Goal: Task Accomplishment & Management: Manage account settings

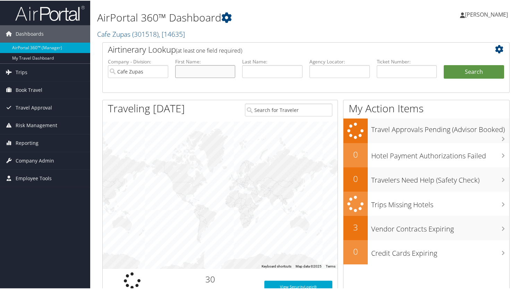
click at [202, 72] on input "text" at bounding box center [205, 71] width 60 height 13
type input "chelsea"
click at [444, 65] on button "Search" at bounding box center [474, 72] width 60 height 14
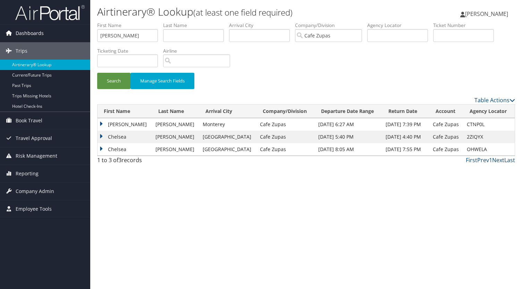
click at [35, 31] on span "Dashboards" at bounding box center [30, 33] width 28 height 17
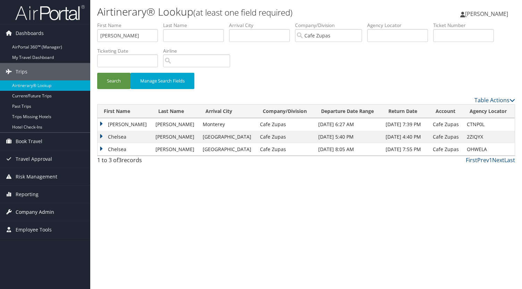
click at [26, 214] on span "Company Admin" at bounding box center [35, 212] width 39 height 17
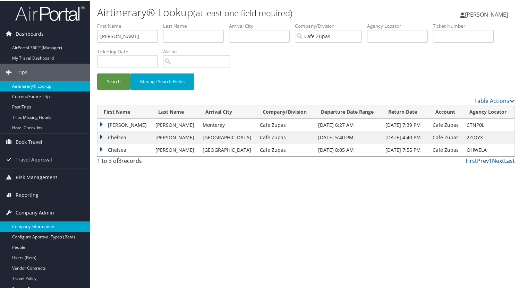
scroll to position [53, 0]
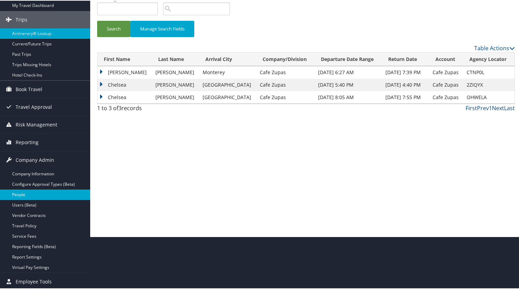
click at [19, 193] on link "People" at bounding box center [45, 194] width 90 height 10
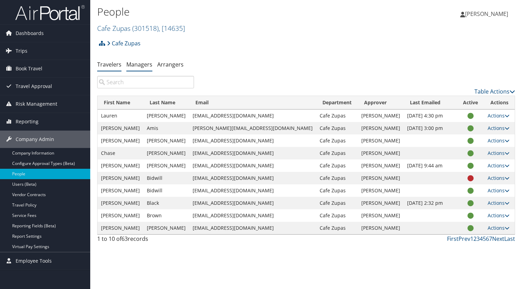
click at [135, 66] on link "Managers" at bounding box center [139, 65] width 26 height 8
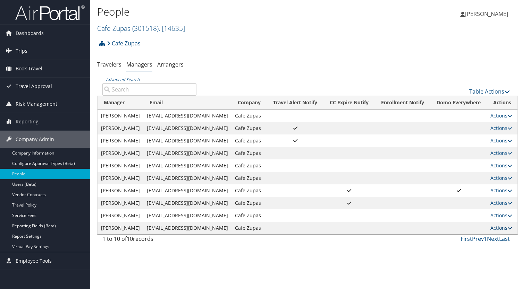
click at [497, 230] on link "Actions" at bounding box center [501, 228] width 22 height 7
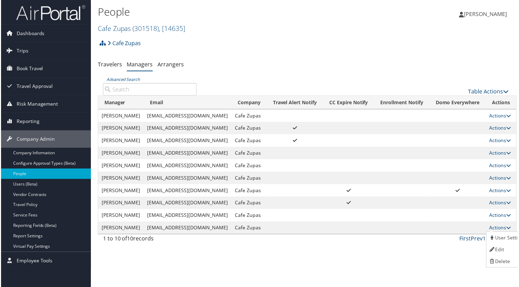
click at [350, 273] on div "People Cafe Zupas ( 301518 ) , [ 14635 ] Cafe Zupas Cafe Zupas, [14635] Laura P…" at bounding box center [306, 144] width 432 height 289
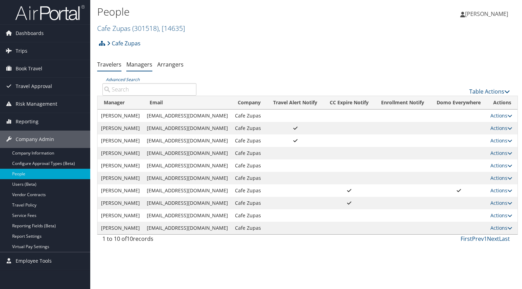
click at [113, 64] on link "Travelers" at bounding box center [109, 65] width 24 height 8
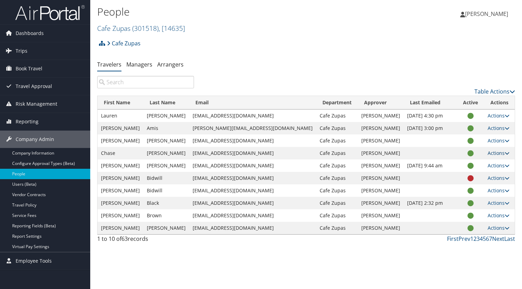
click at [497, 153] on link "Actions" at bounding box center [498, 153] width 22 height 7
click at [492, 183] on link "Update Department" at bounding box center [470, 187] width 64 height 12
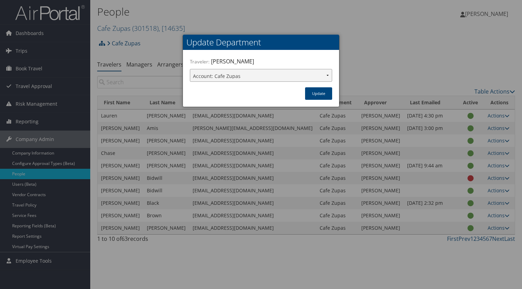
click at [303, 78] on select "Account: Cafe Zupas" at bounding box center [261, 75] width 142 height 13
click at [304, 79] on select "Account: Cafe Zupas" at bounding box center [261, 75] width 142 height 13
click at [317, 100] on div "× Update Department Traveler: Chase Bawden Account: Cafe Zupas Update" at bounding box center [260, 71] width 156 height 72
click at [366, 73] on div at bounding box center [261, 144] width 522 height 289
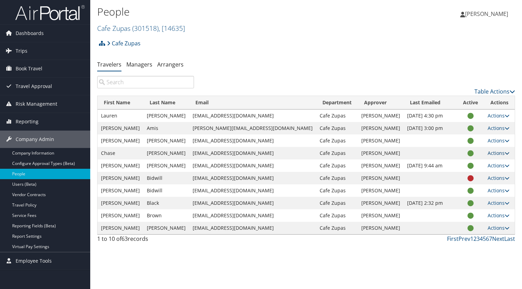
click at [498, 154] on link "Actions" at bounding box center [498, 153] width 22 height 7
click at [476, 164] on link "User Settings" at bounding box center [470, 163] width 64 height 12
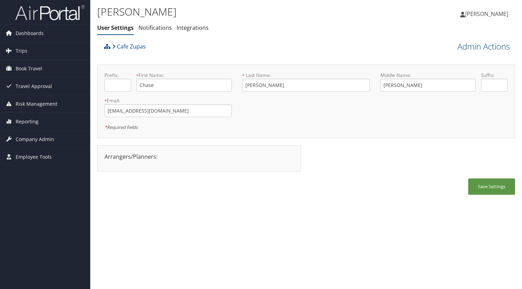
click at [205, 154] on div "Arrangers/Planners: Edit Arrangers & Planners [PERSON_NAME] Save Changes Cancel…" at bounding box center [198, 157] width 199 height 8
click at [167, 29] on link "Notifications" at bounding box center [154, 28] width 33 height 8
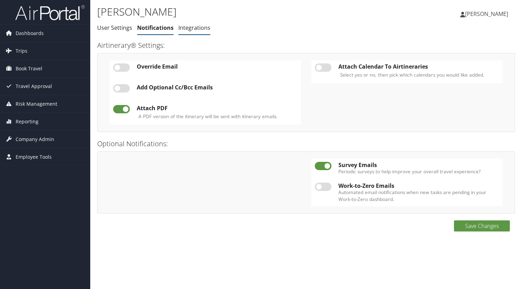
click at [195, 28] on link "Integrations" at bounding box center [194, 28] width 32 height 8
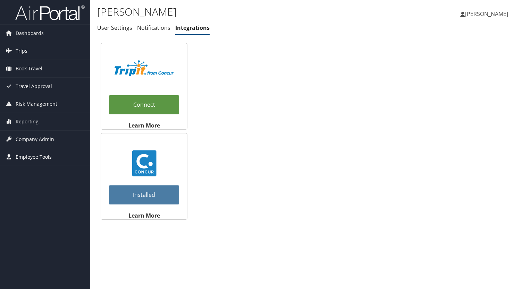
click at [28, 153] on span "Employee Tools" at bounding box center [34, 156] width 36 height 17
click at [28, 168] on link "Help Desk" at bounding box center [45, 171] width 90 height 10
click at [43, 138] on span "Company Admin" at bounding box center [35, 139] width 39 height 17
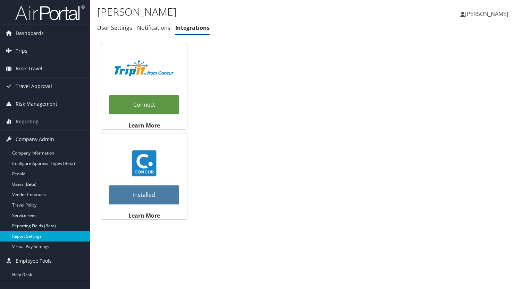
click at [57, 235] on link "Report Settings" at bounding box center [45, 236] width 90 height 10
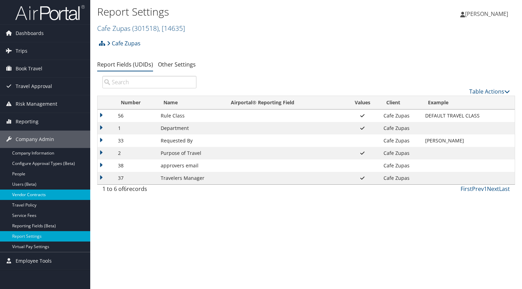
click at [44, 193] on link "Vendor Contracts" at bounding box center [45, 195] width 90 height 10
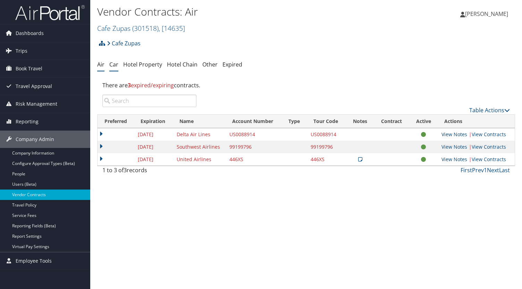
click at [113, 63] on link "Car" at bounding box center [113, 65] width 9 height 8
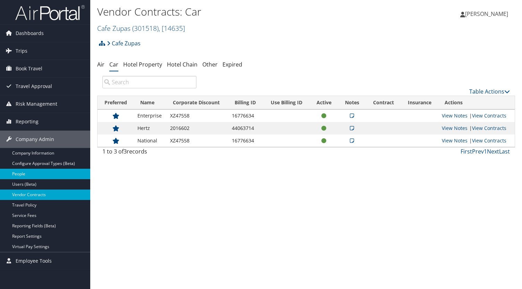
click at [47, 172] on link "People" at bounding box center [45, 174] width 90 height 10
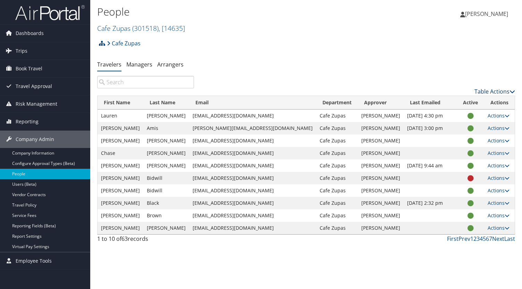
click at [496, 91] on link "Table Actions" at bounding box center [494, 92] width 41 height 8
click at [497, 91] on div at bounding box center [261, 144] width 522 height 289
click at [384, 54] on div "Cafe Zupas Account Structure Cafe Zupas (301518) × Create Client New child of u…" at bounding box center [306, 45] width 418 height 19
click at [144, 61] on link "Managers" at bounding box center [139, 65] width 26 height 8
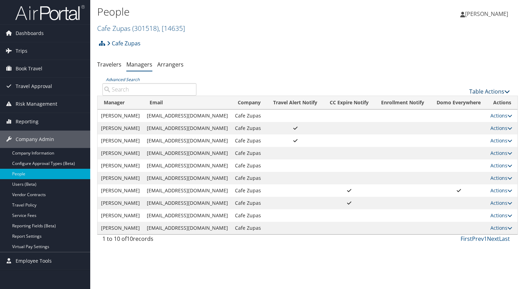
click at [497, 92] on link "Table Actions" at bounding box center [489, 92] width 41 height 8
click at [413, 69] on div at bounding box center [261, 144] width 522 height 289
click at [499, 229] on link "Actions" at bounding box center [501, 228] width 22 height 7
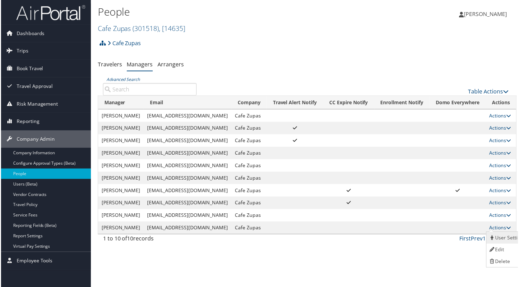
click at [497, 240] on link "User Settings" at bounding box center [508, 238] width 43 height 12
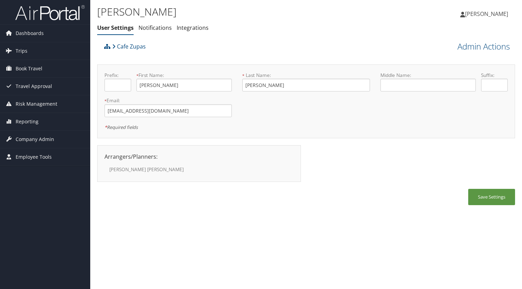
click at [152, 174] on li "[PERSON_NAME]" at bounding box center [148, 169] width 89 height 10
click at [129, 174] on li "[PERSON_NAME]" at bounding box center [148, 169] width 89 height 10
click at [168, 30] on link "Notifications" at bounding box center [154, 28] width 33 height 8
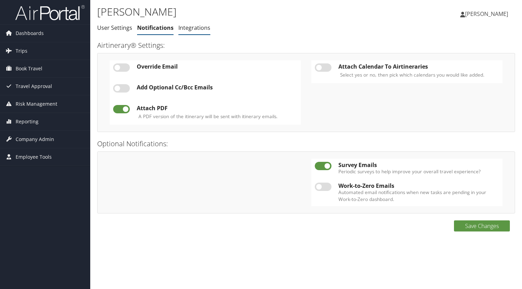
click at [189, 29] on link "Integrations" at bounding box center [194, 28] width 32 height 8
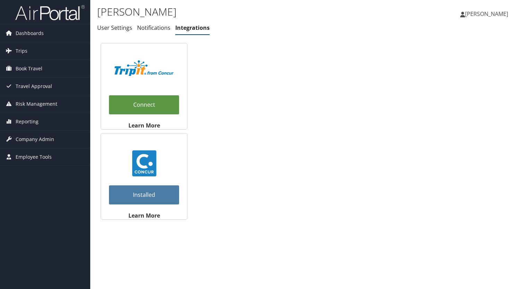
click at [479, 15] on span "[PERSON_NAME]" at bounding box center [486, 14] width 43 height 8
click at [471, 39] on link "My Settings" at bounding box center [468, 38] width 77 height 12
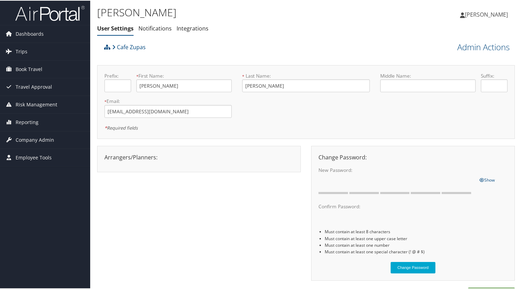
click at [495, 16] on span "[PERSON_NAME]" at bounding box center [486, 14] width 43 height 8
click at [214, 44] on div "Cafe Zupas" at bounding box center [253, 49] width 303 height 19
click at [51, 141] on span "Company Admin" at bounding box center [35, 139] width 39 height 17
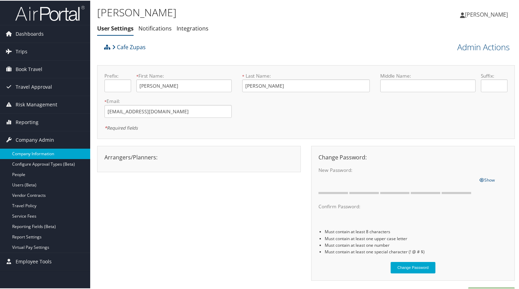
click at [48, 153] on link "Company Information" at bounding box center [45, 153] width 90 height 10
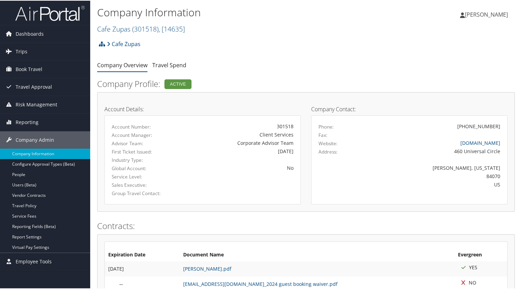
click at [306, 143] on div "Company Contact: Phone: [PHONE_NUMBER] Fax: Website: [DOMAIN_NAME] Address: [ST…" at bounding box center [409, 151] width 207 height 105
click at [61, 161] on link "Configure Approval Types (Beta)" at bounding box center [45, 164] width 90 height 10
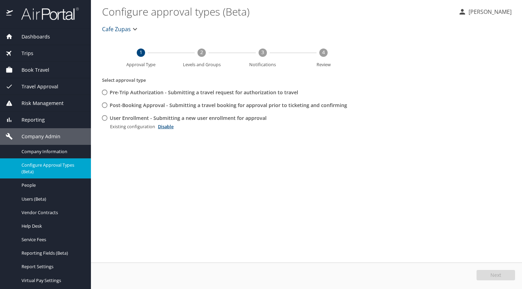
click at [233, 92] on span "Pre-Trip Authorization - Submitting a travel request for authorization to travel" at bounding box center [204, 93] width 188 height 8
click at [111, 92] on input "Pre-Trip Authorization - Submitting a travel request for authorization to travel" at bounding box center [104, 92] width 13 height 13
radio input "true"
click at [232, 109] on label "Post-Booking Approval - Submitting a travel booking for approval prior to ticke…" at bounding box center [222, 105] width 249 height 13
click at [111, 109] on input "Post-Booking Approval - Submitting a travel booking for approval prior to ticke…" at bounding box center [104, 105] width 13 height 13
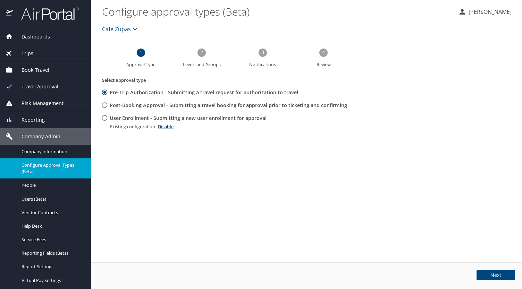
radio input "true"
click at [200, 54] on text "2" at bounding box center [201, 52] width 3 height 7
click at [145, 49] on span "1 Approval Type" at bounding box center [141, 58] width 56 height 18
click at [44, 202] on div "Users (Beta)" at bounding box center [46, 199] width 80 height 8
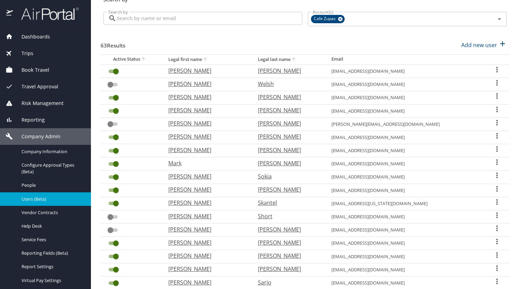
scroll to position [32, 0]
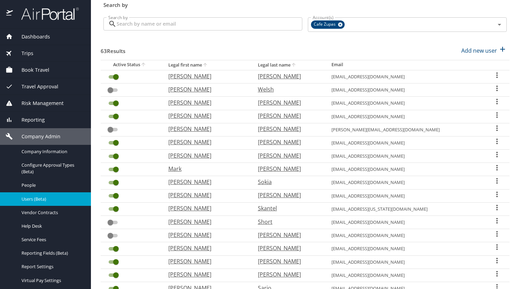
click at [175, 25] on input "Search by" at bounding box center [210, 23] width 186 height 13
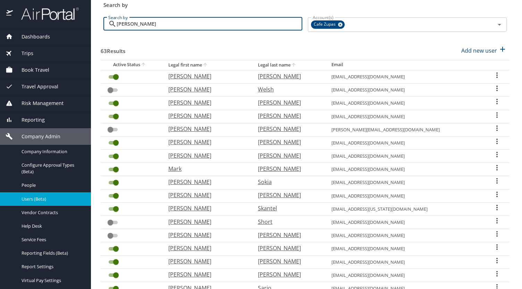
type input "bawden"
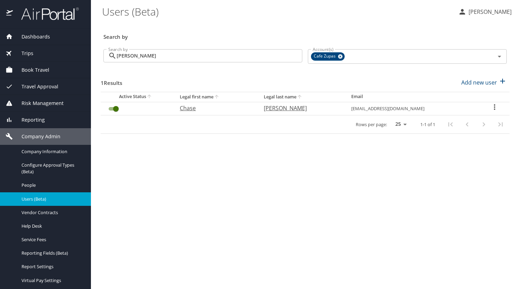
click at [490, 111] on div "User Search Table" at bounding box center [494, 108] width 19 height 10
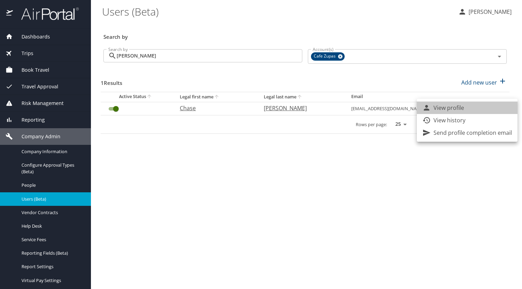
click at [490, 111] on li "View profile" at bounding box center [467, 108] width 101 height 12
select select "US"
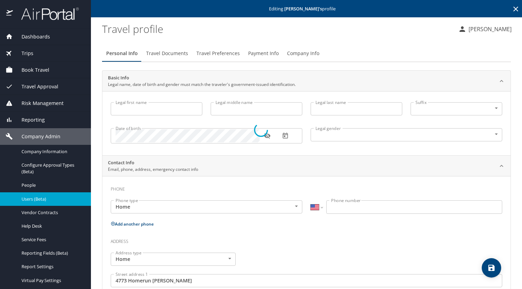
type input "Chase"
type input "Louis"
type input "Bawden"
type input "Male"
type input "Jaimie"
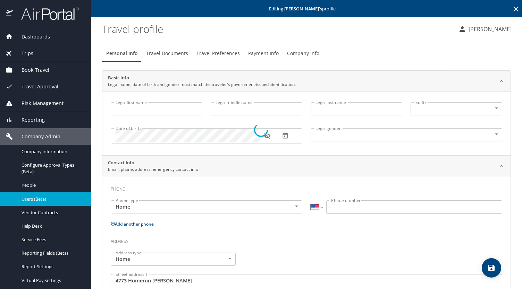
type input "Bawden"
type input "(801) 520-9832"
type input "jaimie.bawden@gmail.com"
type input "United States of America"
type input "[US_STATE]"
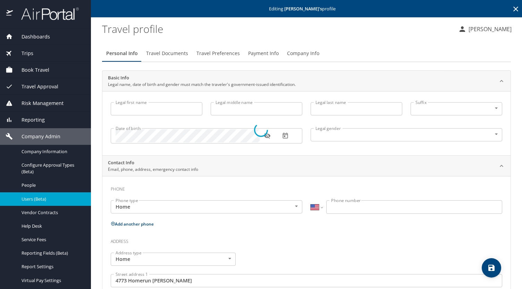
type input "United States of America"
type input "[US_STATE]"
type input "United States of America"
type input "Utah"
select select "US"
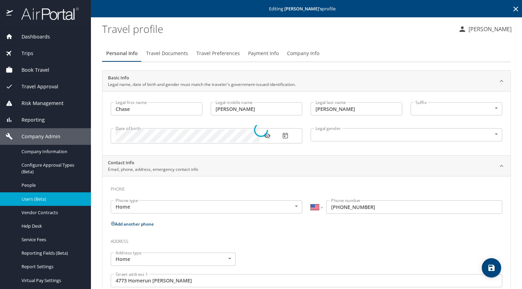
select select "US"
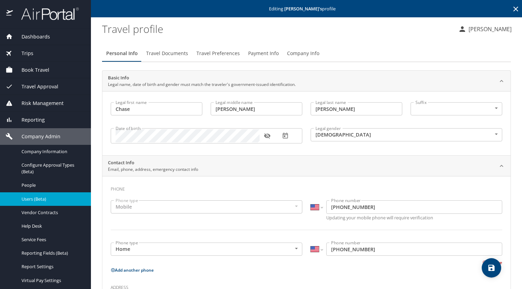
click at [305, 53] on span "Company Info" at bounding box center [303, 53] width 32 height 9
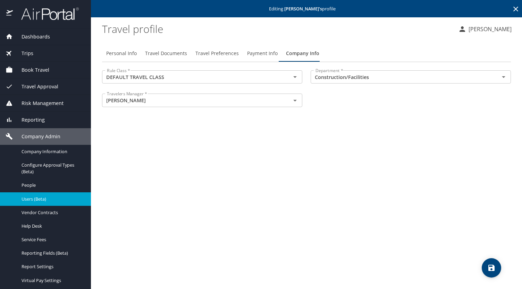
click at [232, 181] on div "Personal Info Travel Documents Travel Preferences Payment Info Company Info Rul…" at bounding box center [306, 165] width 409 height 250
click at [295, 78] on icon "Open" at bounding box center [295, 77] width 8 height 8
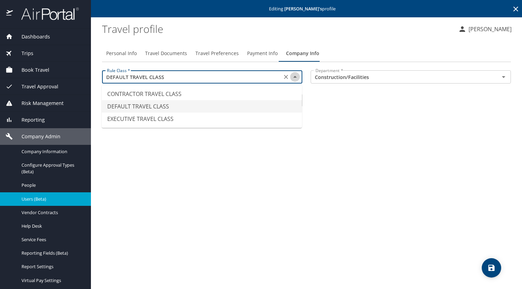
click at [295, 79] on icon "Close" at bounding box center [295, 77] width 8 height 8
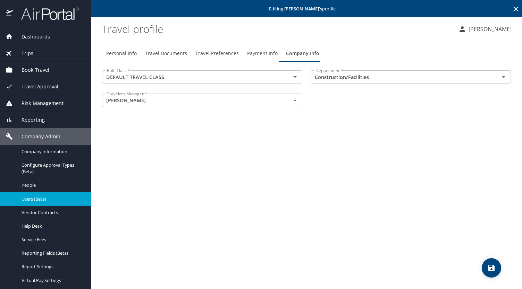
click at [312, 106] on div "Rule Class * DEFAULT TRAVEL CLASS Rule Class * Department * Construction/Facili…" at bounding box center [306, 89] width 417 height 46
click at [297, 101] on icon "Open" at bounding box center [295, 100] width 8 height 8
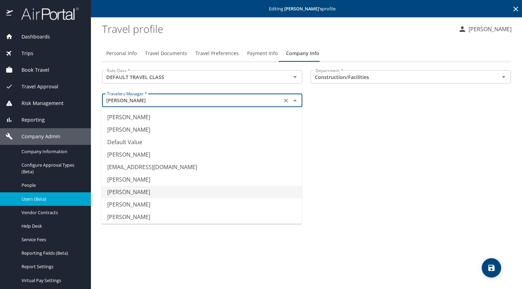
scroll to position [2, 0]
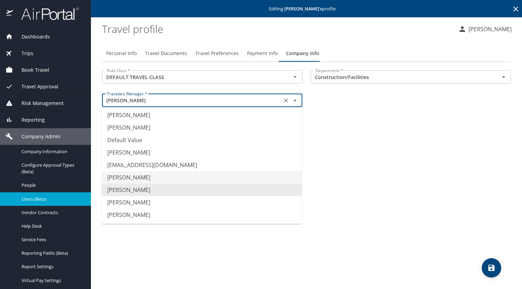
type input "Laura Wallis"
click at [413, 176] on div "Personal Info Travel Documents Travel Preferences Payment Info Company Info Rul…" at bounding box center [306, 165] width 409 height 250
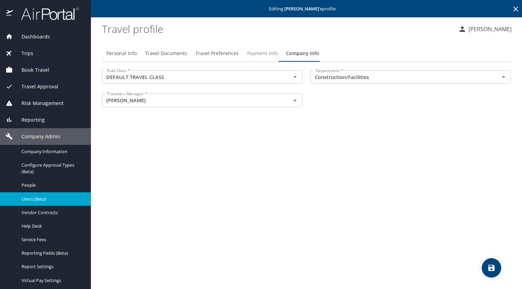
click at [266, 54] on span "Payment Info" at bounding box center [262, 53] width 31 height 9
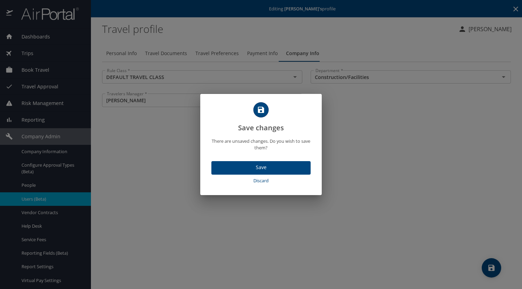
click at [262, 181] on span "Discard" at bounding box center [261, 181] width 94 height 8
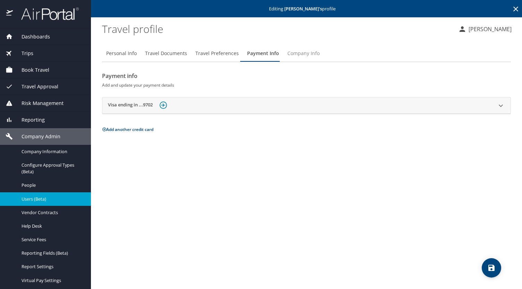
click at [305, 50] on span "Company Info" at bounding box center [303, 53] width 32 height 9
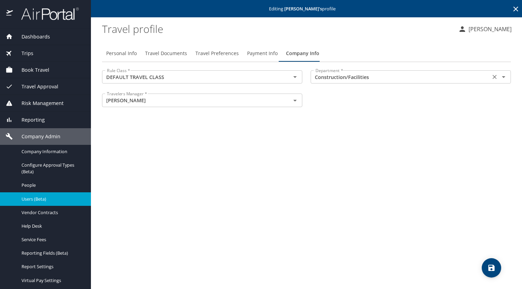
click at [371, 78] on input "Construction/Facilities" at bounding box center [401, 76] width 176 height 9
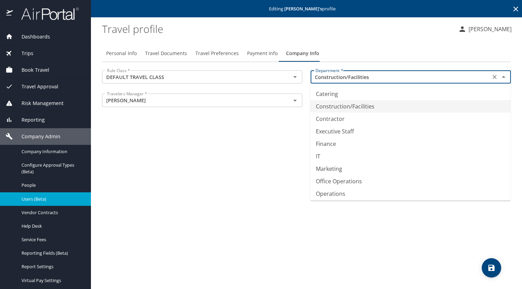
click at [369, 79] on input "Construction/Facilities" at bounding box center [401, 76] width 176 height 9
click at [164, 214] on div "Personal Info Travel Documents Travel Preferences Payment Info Company Info Rul…" at bounding box center [306, 165] width 409 height 250
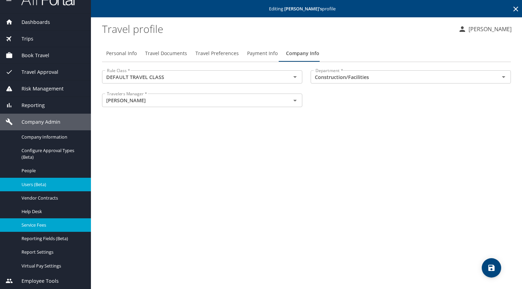
scroll to position [15, 0]
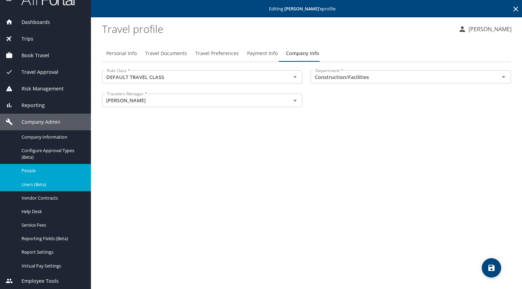
click at [60, 172] on span "People" at bounding box center [52, 171] width 61 height 7
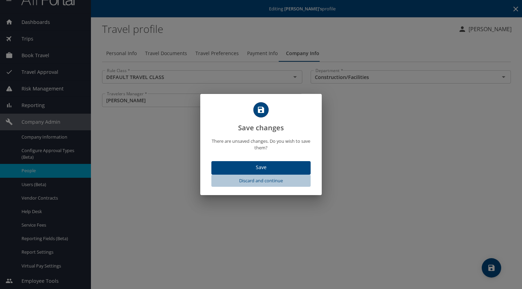
click at [262, 181] on span "Discard and continue" at bounding box center [261, 181] width 94 height 8
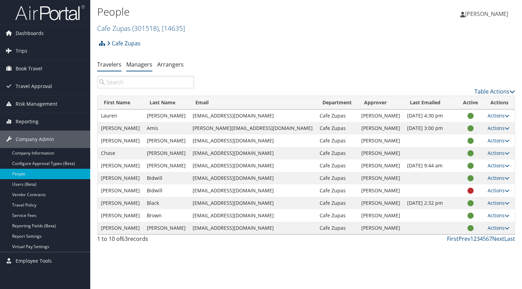
click at [145, 68] on link "Managers" at bounding box center [139, 65] width 26 height 8
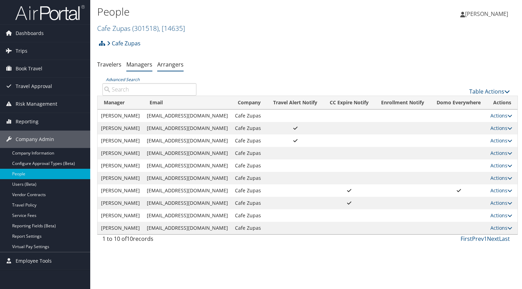
click at [172, 66] on link "Arrangers" at bounding box center [170, 65] width 26 height 8
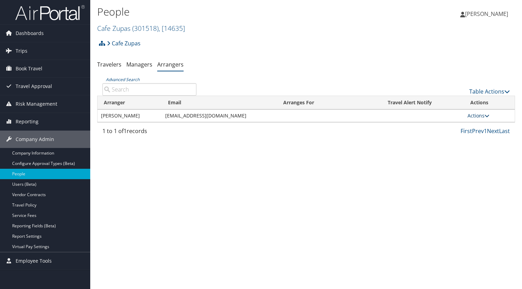
click at [483, 115] on link "Actions" at bounding box center [478, 115] width 22 height 7
click at [484, 149] on link "Edit" at bounding box center [487, 150] width 39 height 12
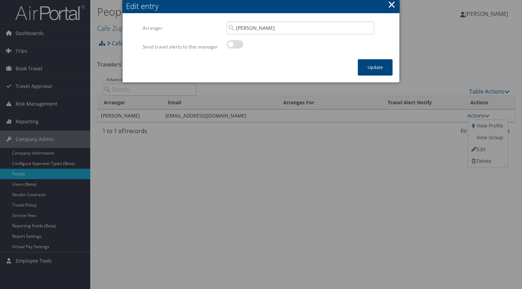
click at [391, 4] on button "×" at bounding box center [391, 5] width 8 height 14
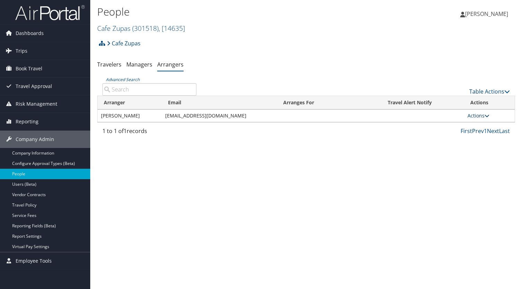
click at [477, 116] on link "Actions" at bounding box center [478, 115] width 22 height 7
click at [492, 136] on link "View Group" at bounding box center [487, 138] width 39 height 12
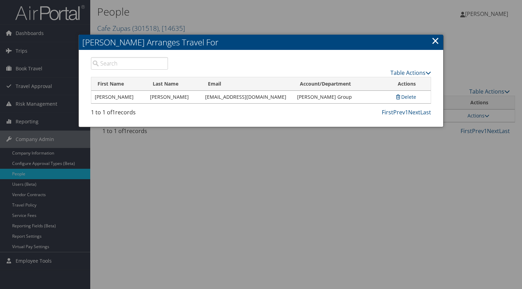
click at [310, 100] on td "[PERSON_NAME] Group" at bounding box center [342, 97] width 98 height 12
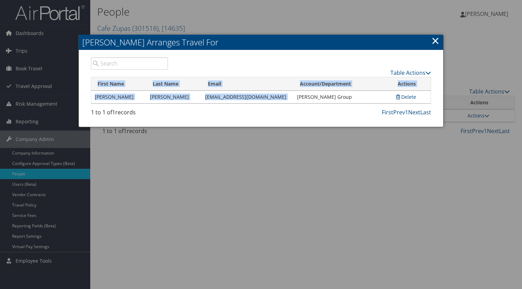
drag, startPoint x: 295, startPoint y: 98, endPoint x: 335, endPoint y: 103, distance: 40.2
click at [335, 103] on div "Loading... First Name Last Name Email Account/Department Actions Travis Larsen …" at bounding box center [261, 92] width 340 height 31
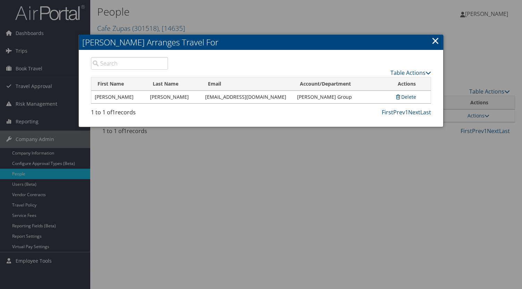
click at [347, 111] on div "First Prev 1 Next Last" at bounding box center [304, 112] width 253 height 8
click at [419, 73] on link "Table Actions" at bounding box center [410, 73] width 41 height 8
click at [372, 62] on div "Table Actions" at bounding box center [304, 67] width 263 height 20
click at [436, 40] on link "×" at bounding box center [435, 41] width 8 height 14
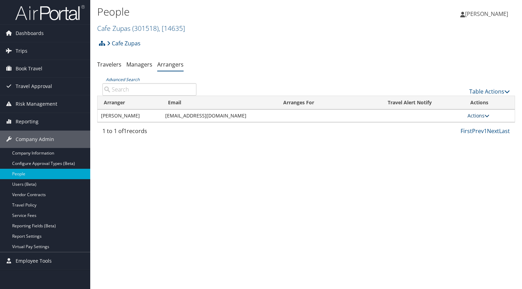
click at [475, 116] on link "Actions" at bounding box center [478, 115] width 22 height 7
click at [502, 128] on link "View Profile" at bounding box center [487, 126] width 39 height 12
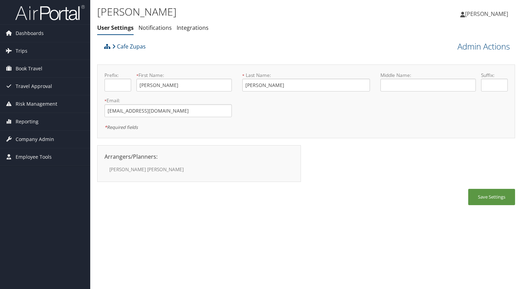
click at [171, 164] on li "[PERSON_NAME]" at bounding box center [148, 169] width 89 height 10
click at [199, 29] on link "Integrations" at bounding box center [193, 28] width 32 height 8
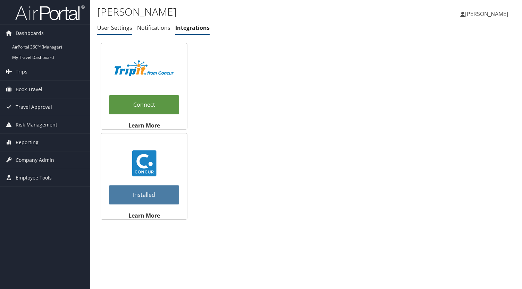
click at [114, 25] on link "User Settings" at bounding box center [114, 28] width 35 height 8
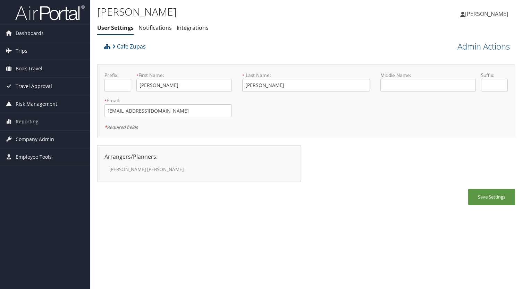
click at [46, 88] on span "Travel Approval" at bounding box center [34, 86] width 36 height 17
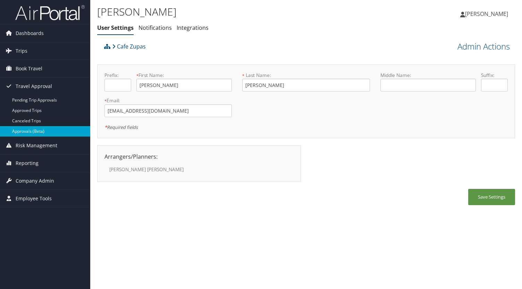
click at [58, 130] on link "Approvals (Beta)" at bounding box center [45, 131] width 90 height 10
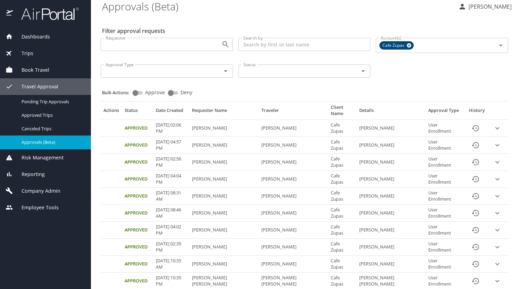
scroll to position [6, 0]
click at [325, 41] on input "Search by" at bounding box center [304, 43] width 132 height 13
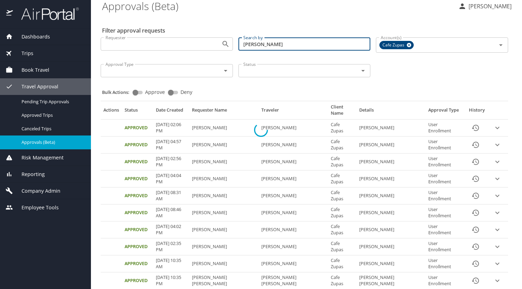
scroll to position [0, 0]
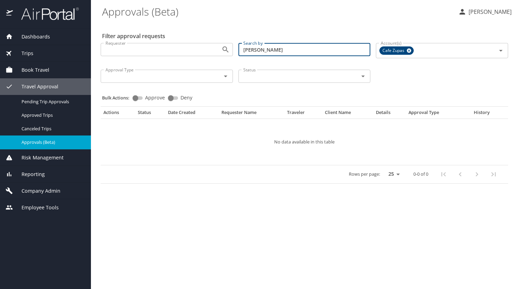
click at [253, 52] on input "[PERSON_NAME]" at bounding box center [304, 49] width 132 height 13
type input "\"
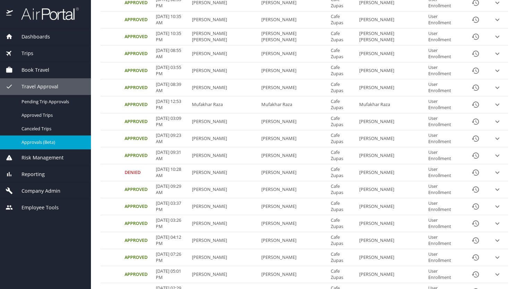
scroll to position [273, 0]
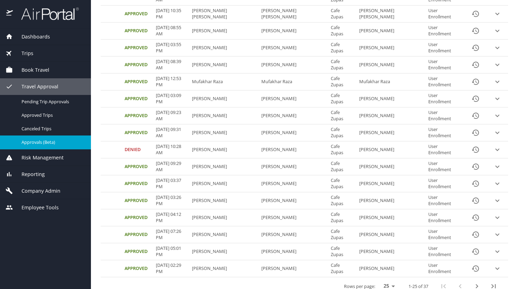
click at [383, 281] on select "25 50 100" at bounding box center [387, 286] width 19 height 10
select select "100"
click at [378, 281] on select "25 50 100" at bounding box center [387, 286] width 19 height 10
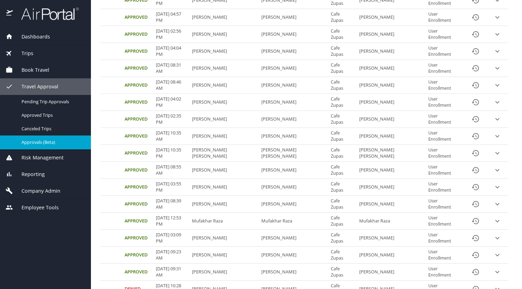
scroll to position [0, 0]
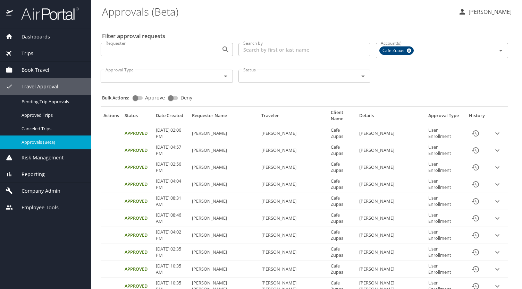
click at [56, 188] on span "Company Admin" at bounding box center [37, 191] width 48 height 8
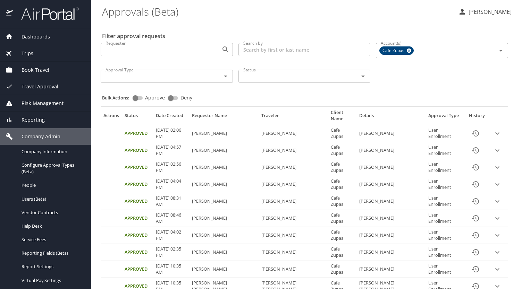
click at [34, 35] on span "Dashboards" at bounding box center [31, 37] width 37 height 8
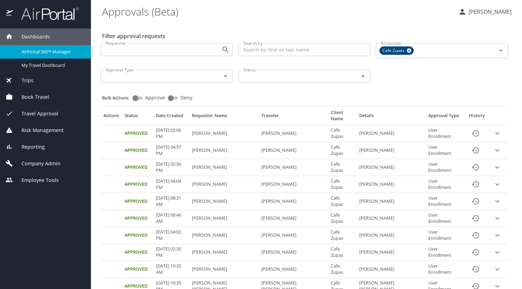
click at [46, 165] on span "Company Admin" at bounding box center [37, 164] width 48 height 8
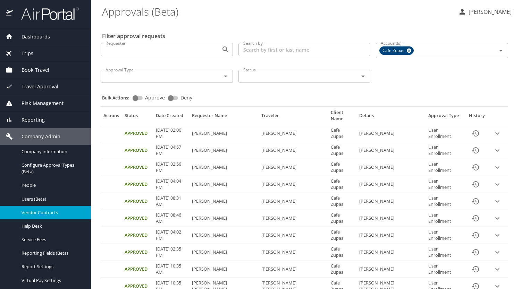
scroll to position [15, 0]
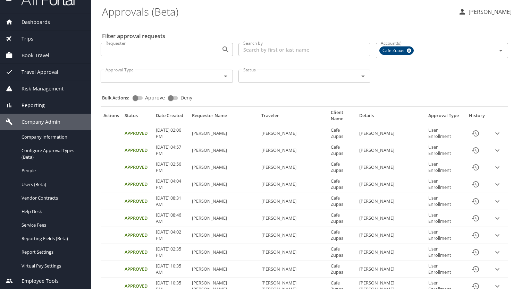
click at [108, 210] on td "Approval table" at bounding box center [111, 218] width 21 height 17
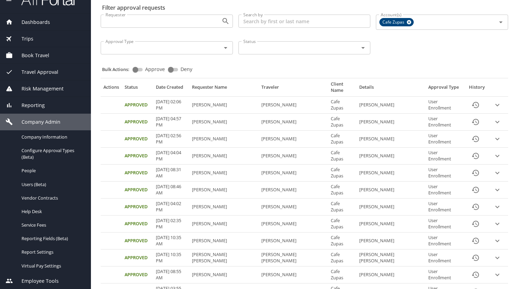
scroll to position [29, 0]
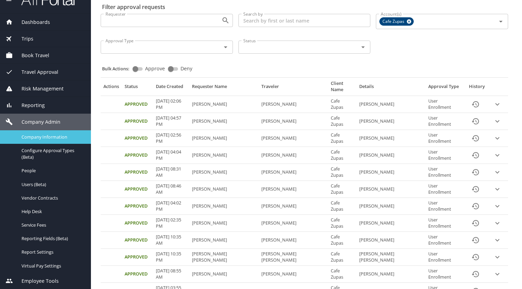
click at [74, 133] on link "Company Information" at bounding box center [45, 137] width 91 height 14
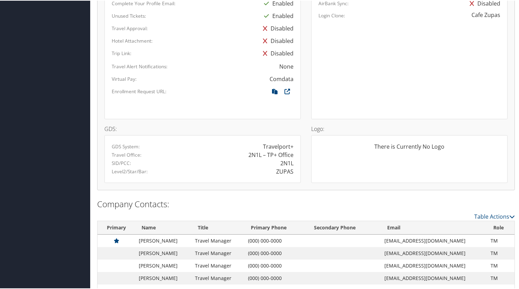
scroll to position [456, 0]
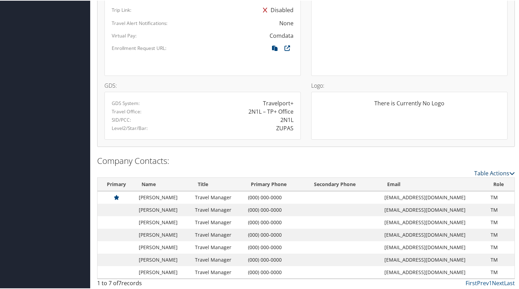
click at [485, 175] on link "Table Actions" at bounding box center [494, 173] width 41 height 8
click at [457, 165] on div at bounding box center [261, 144] width 522 height 289
